Goal: Task Accomplishment & Management: Use online tool/utility

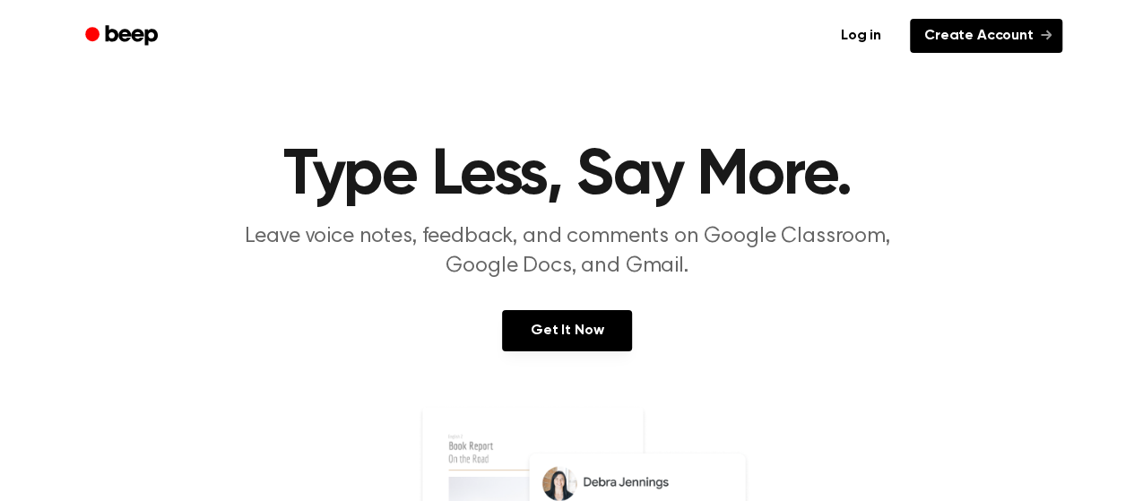
click at [971, 40] on link "Create Account" at bounding box center [985, 36] width 152 height 34
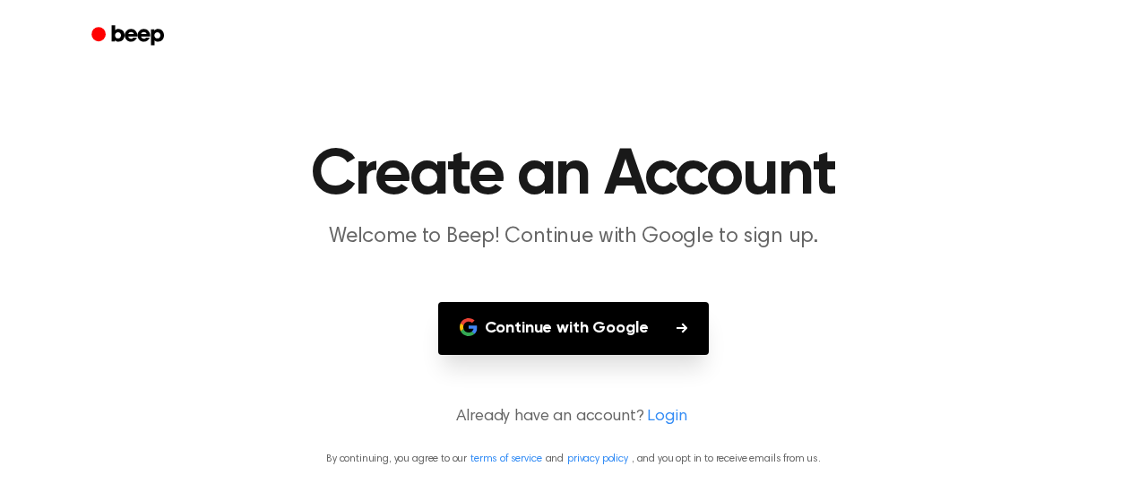
click at [609, 327] on button "Continue with Google" at bounding box center [574, 328] width 272 height 53
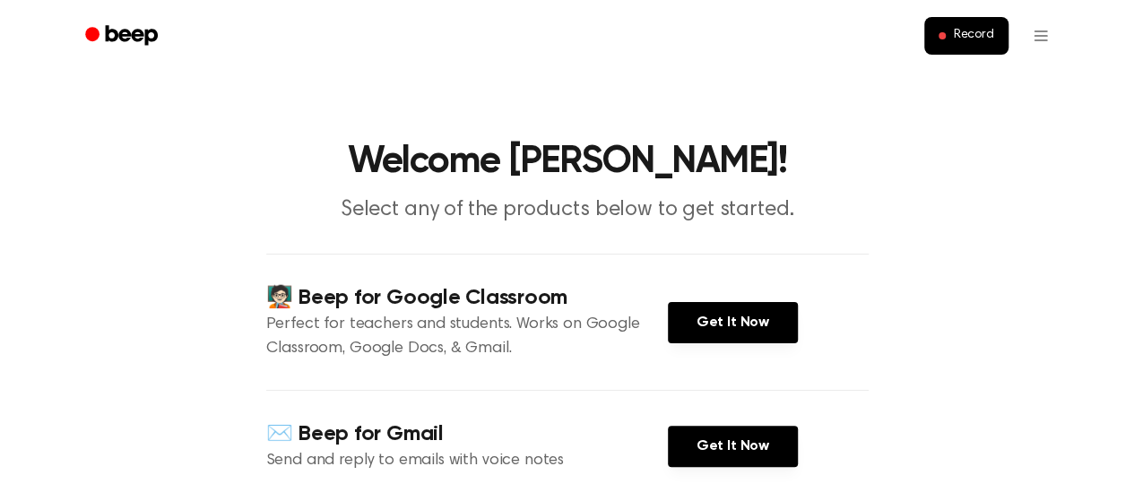
drag, startPoint x: 661, startPoint y: 4, endPoint x: 885, endPoint y: 110, distance: 247.7
click at [885, 110] on main "Welcome [PERSON_NAME]! Select any of the products below to get started. 🧑🏻‍🏫 Be…" at bounding box center [567, 480] width 1134 height 961
click at [966, 43] on span "Record" at bounding box center [973, 36] width 40 height 16
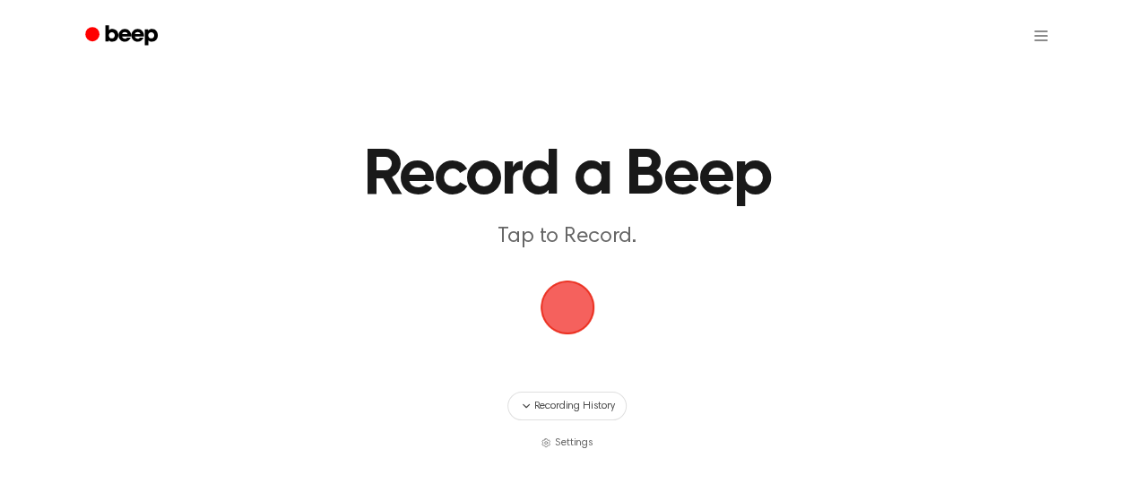
click at [563, 327] on span "button" at bounding box center [566, 307] width 61 height 61
click at [580, 438] on span "Settings" at bounding box center [574, 443] width 39 height 16
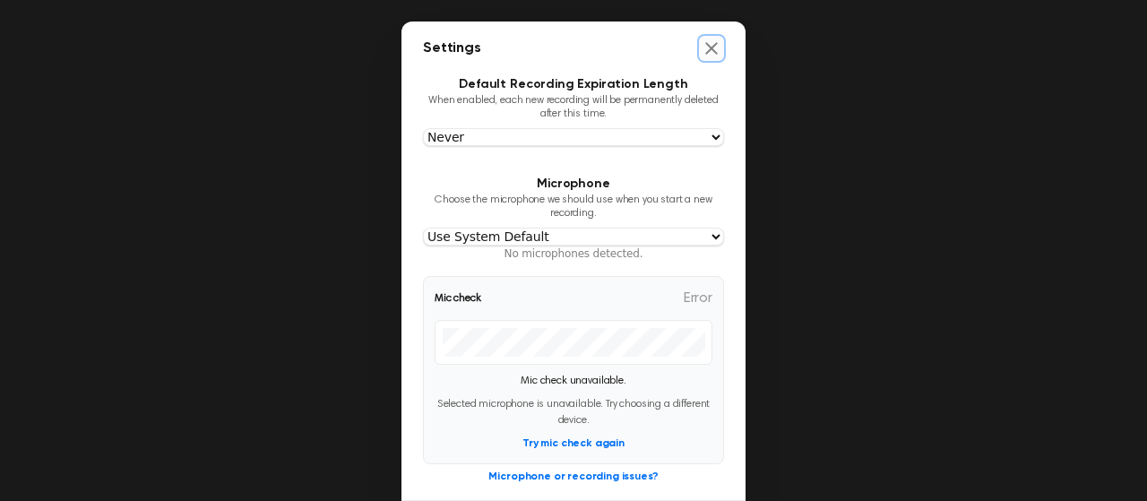
click at [711, 46] on icon "Close settings" at bounding box center [712, 48] width 18 height 18
